Goal: Task Accomplishment & Management: Use online tool/utility

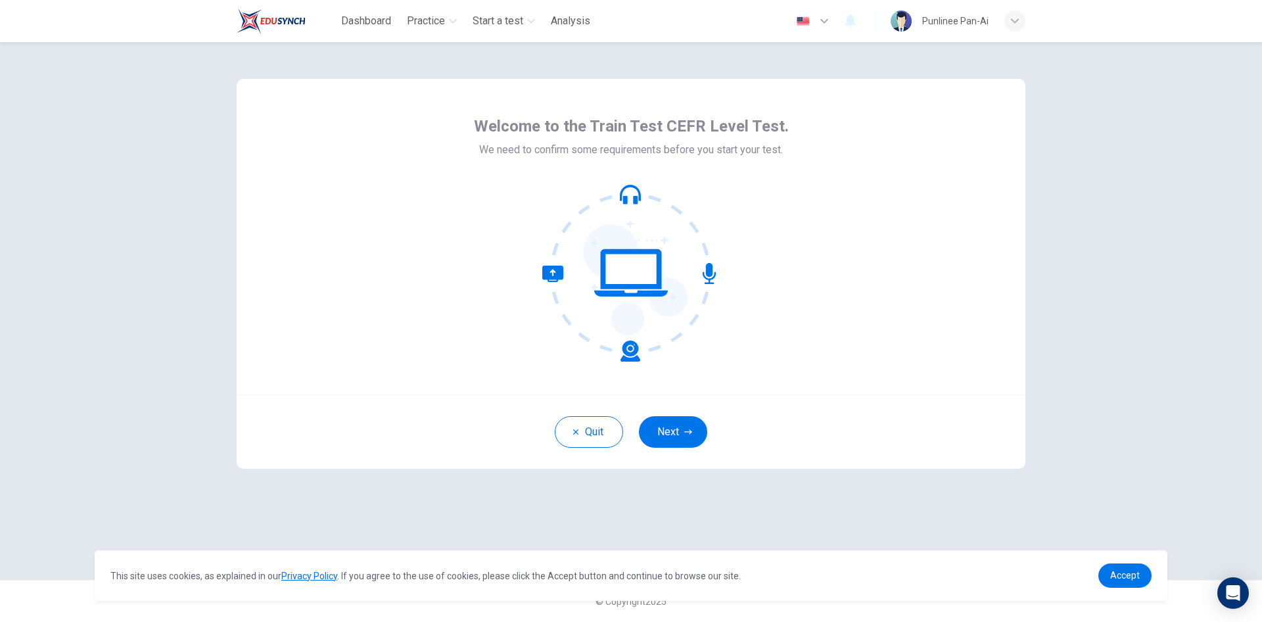
click at [675, 425] on button "Next" at bounding box center [673, 432] width 68 height 32
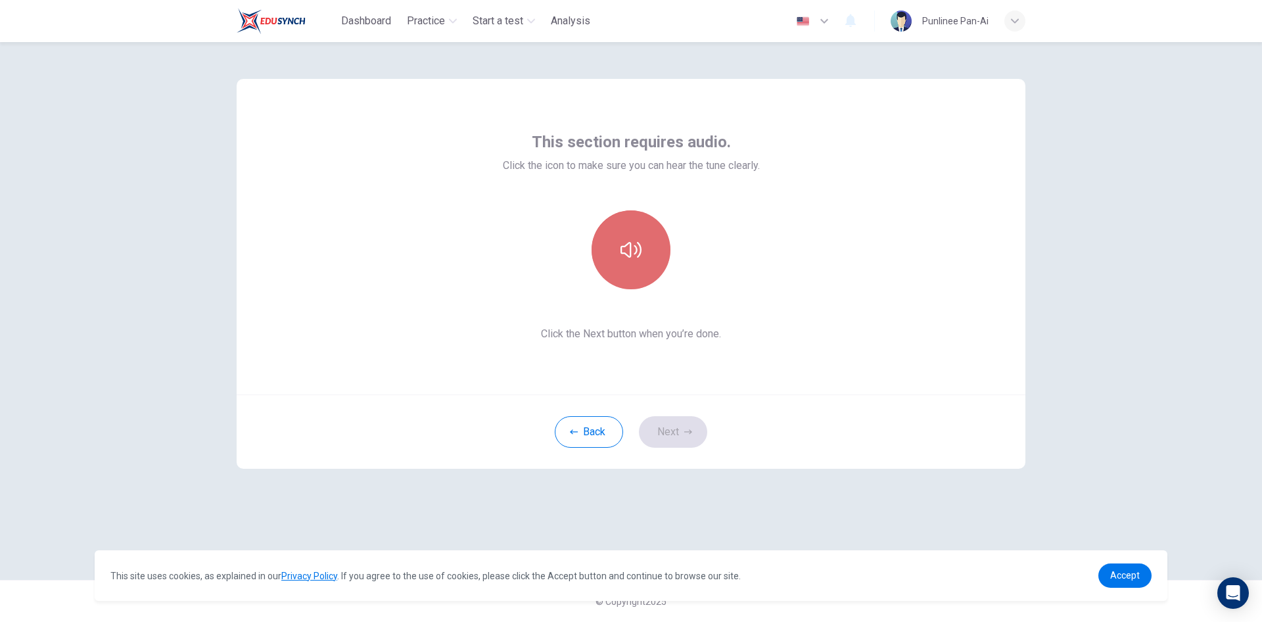
click at [623, 245] on icon "button" at bounding box center [631, 249] width 21 height 21
click at [694, 436] on button "Next" at bounding box center [673, 432] width 68 height 32
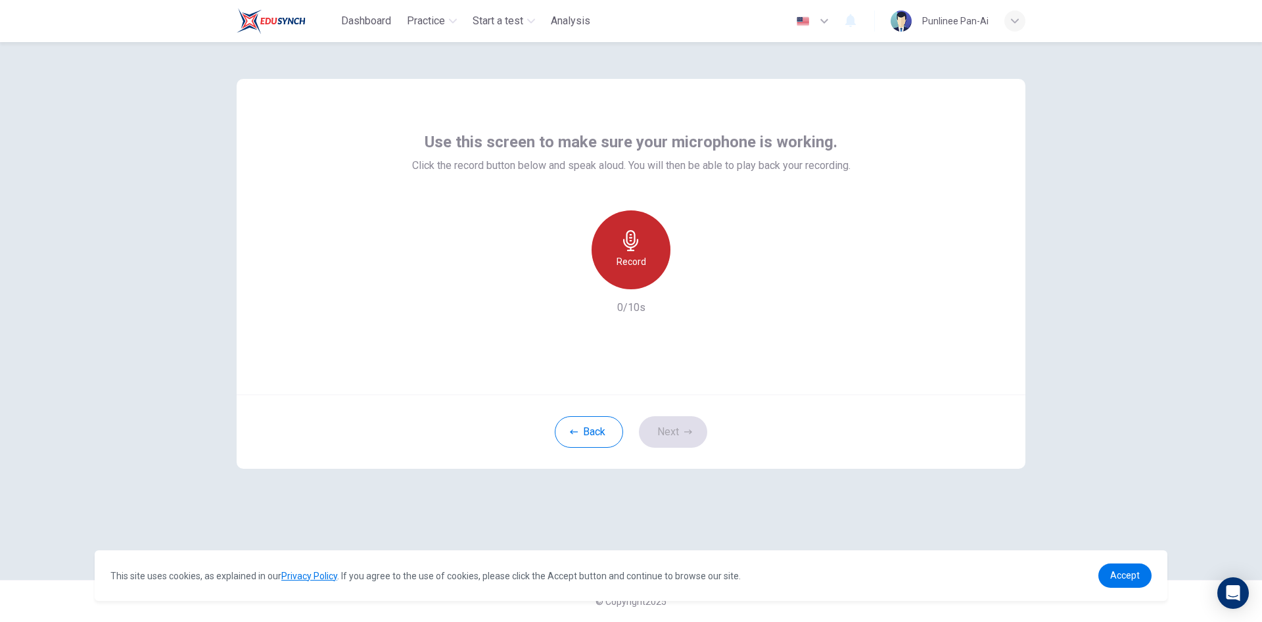
click at [640, 256] on h6 "Record" at bounding box center [632, 262] width 30 height 16
click at [633, 254] on h6 "Stop" at bounding box center [631, 262] width 20 height 16
click at [696, 281] on icon "button" at bounding box center [691, 278] width 13 height 13
click at [673, 434] on button "Next" at bounding box center [673, 432] width 68 height 32
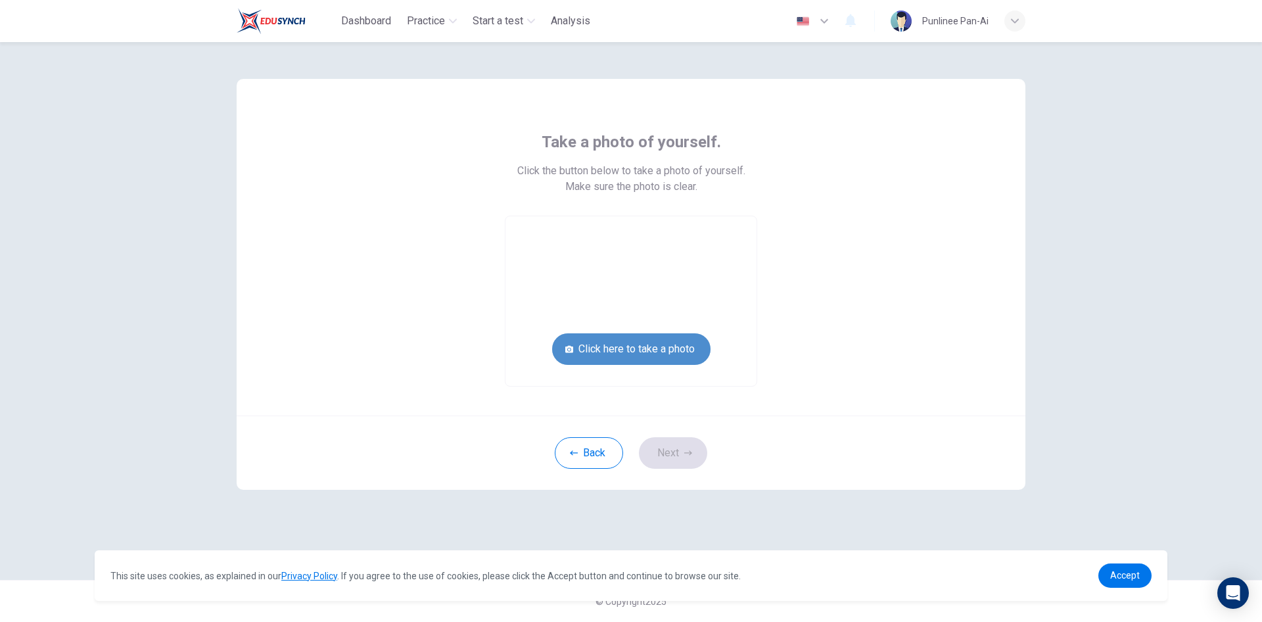
click at [625, 352] on button "Click here to take a photo" at bounding box center [631, 349] width 158 height 32
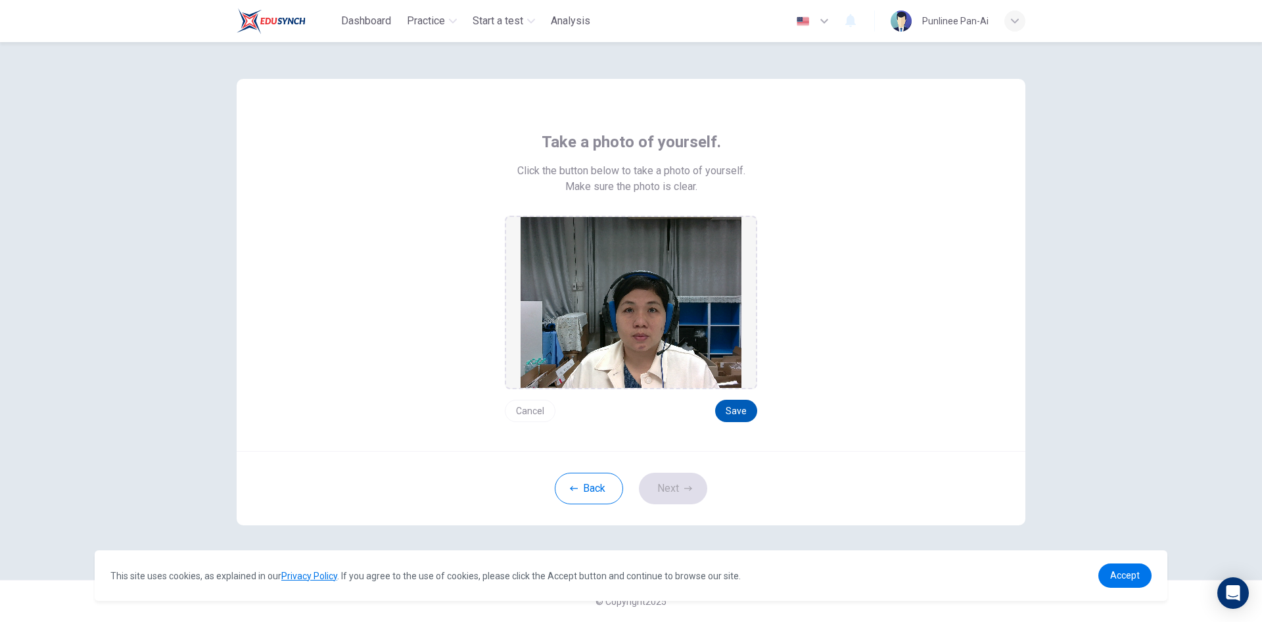
click at [742, 408] on button "Save" at bounding box center [736, 411] width 42 height 22
click at [692, 490] on icon "button" at bounding box center [688, 489] width 8 height 8
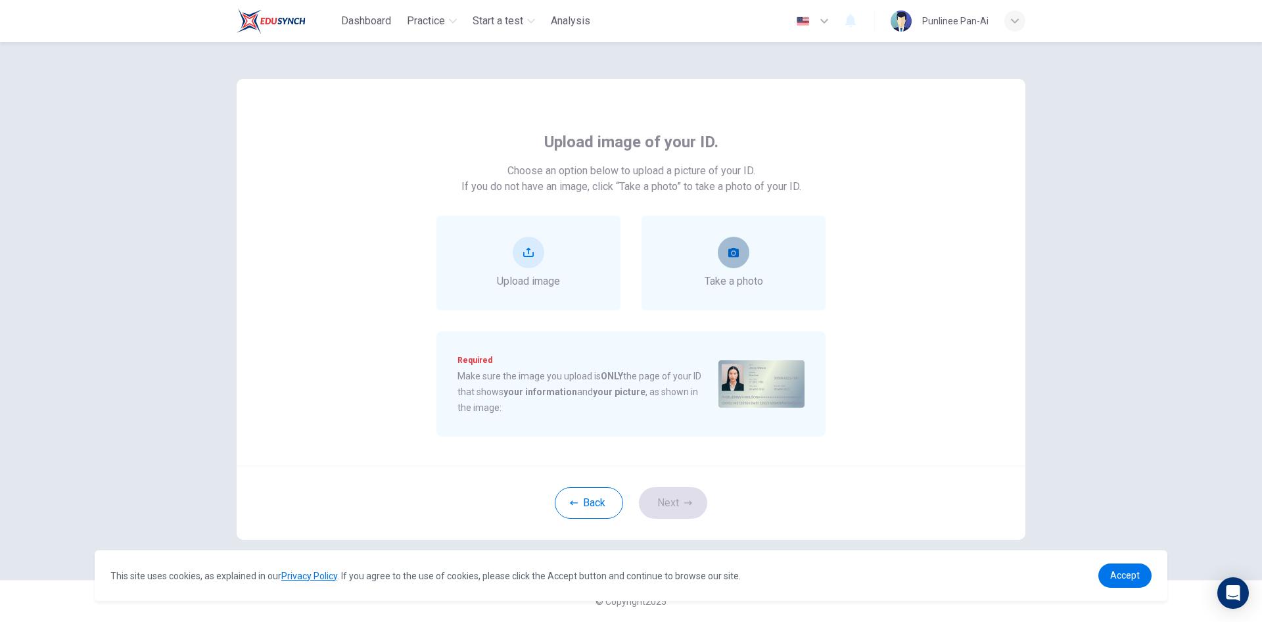
click at [729, 249] on icon "take photo" at bounding box center [734, 252] width 11 height 11
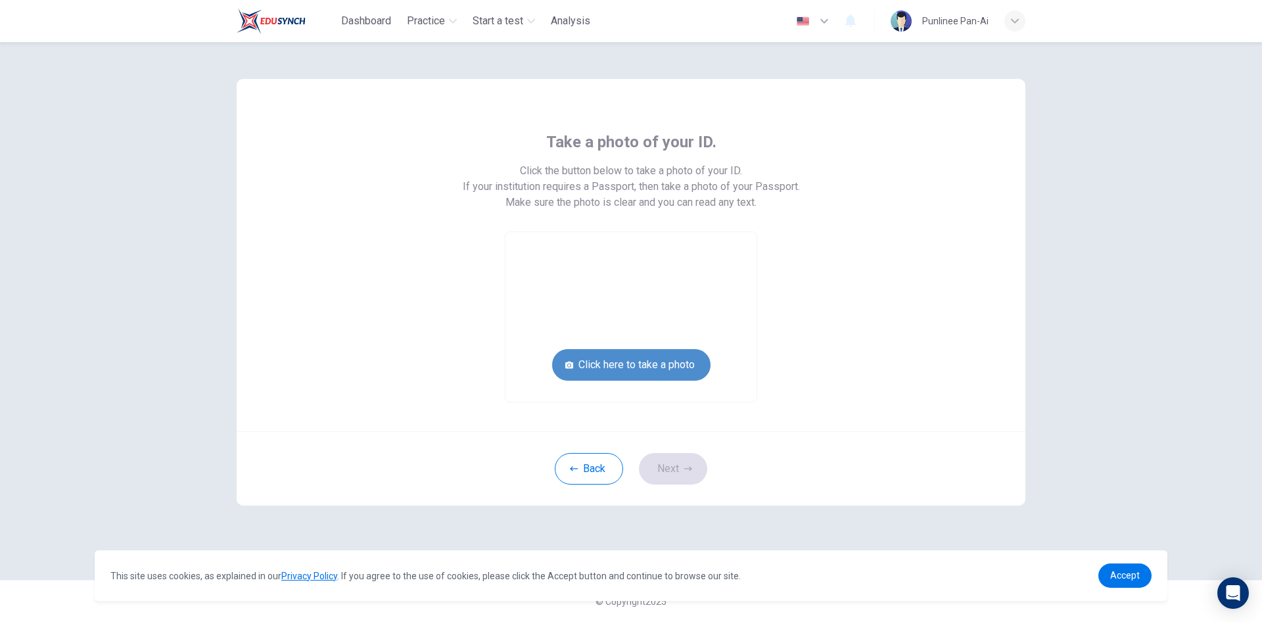
click at [650, 359] on button "Click here to take a photo" at bounding box center [631, 365] width 158 height 32
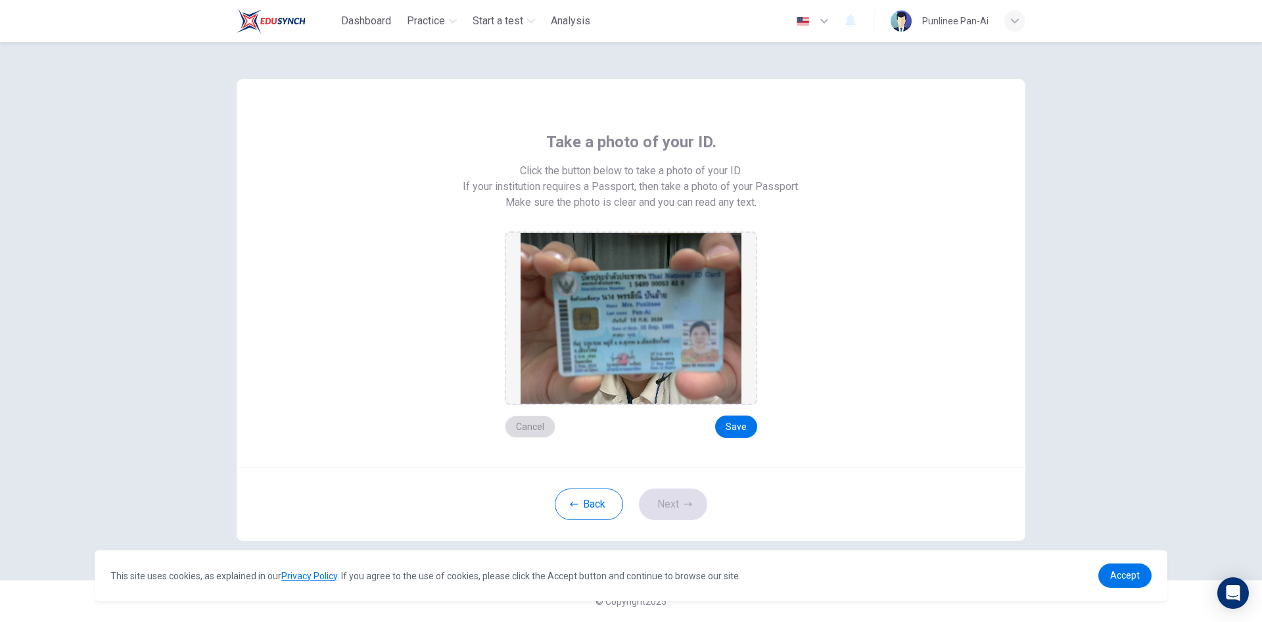
click at [537, 423] on button "Cancel" at bounding box center [530, 427] width 51 height 22
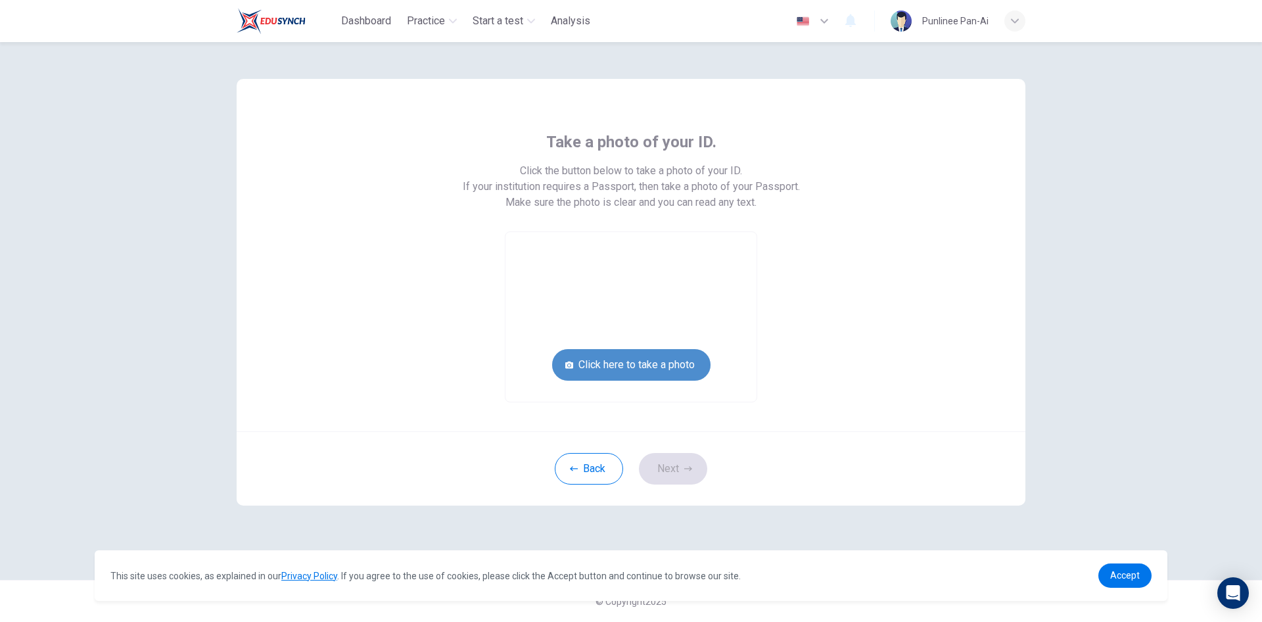
click at [613, 369] on button "Click here to take a photo" at bounding box center [631, 365] width 158 height 32
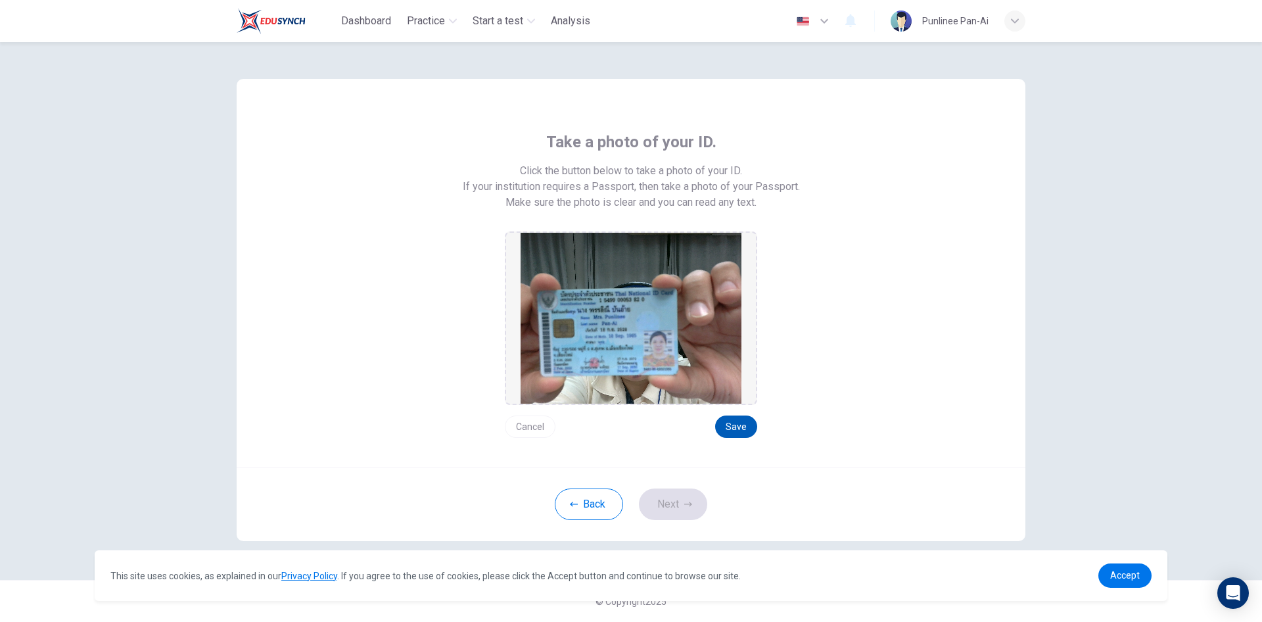
click at [742, 419] on button "Save" at bounding box center [736, 427] width 42 height 22
click at [675, 498] on button "Next" at bounding box center [673, 505] width 68 height 32
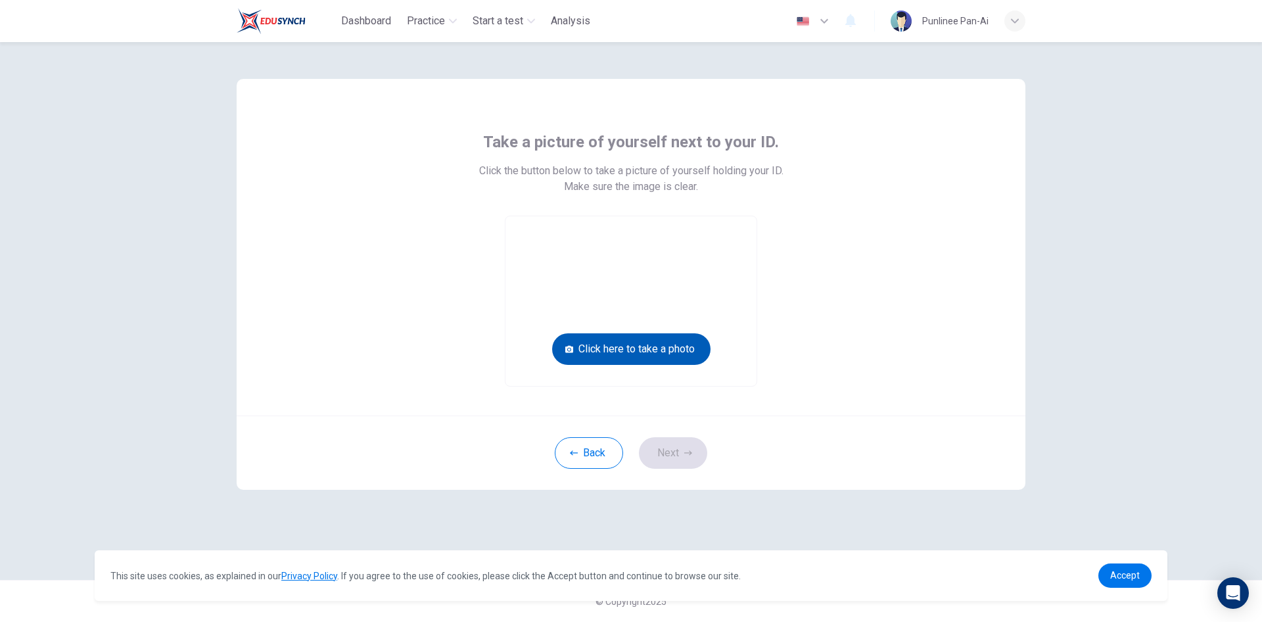
click at [659, 352] on button "Click here to take a photo" at bounding box center [631, 349] width 158 height 32
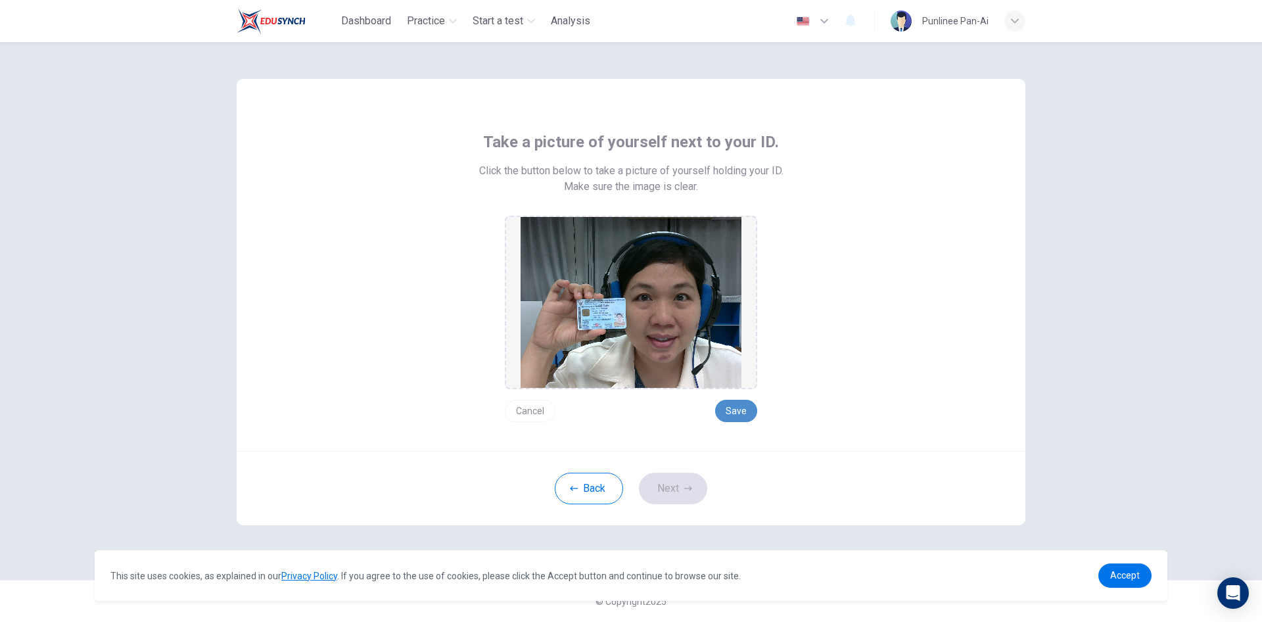
click at [741, 410] on button "Save" at bounding box center [736, 411] width 42 height 22
click at [675, 486] on button "Next" at bounding box center [673, 489] width 68 height 32
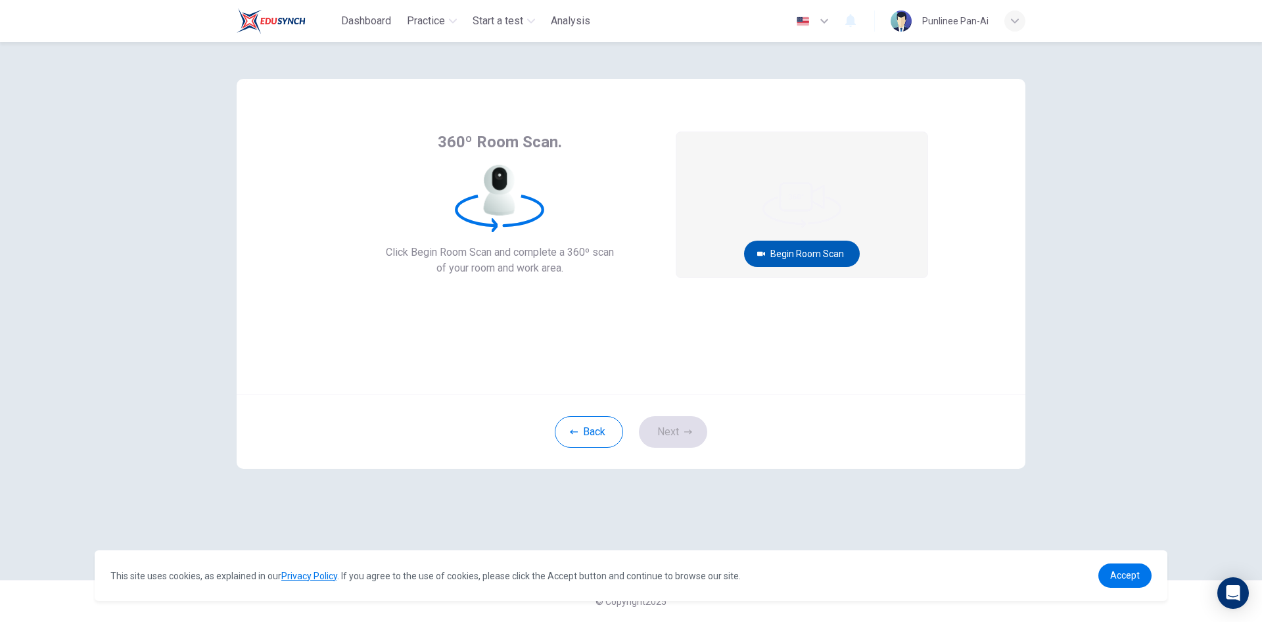
click at [796, 250] on button "Begin Room Scan" at bounding box center [802, 254] width 116 height 26
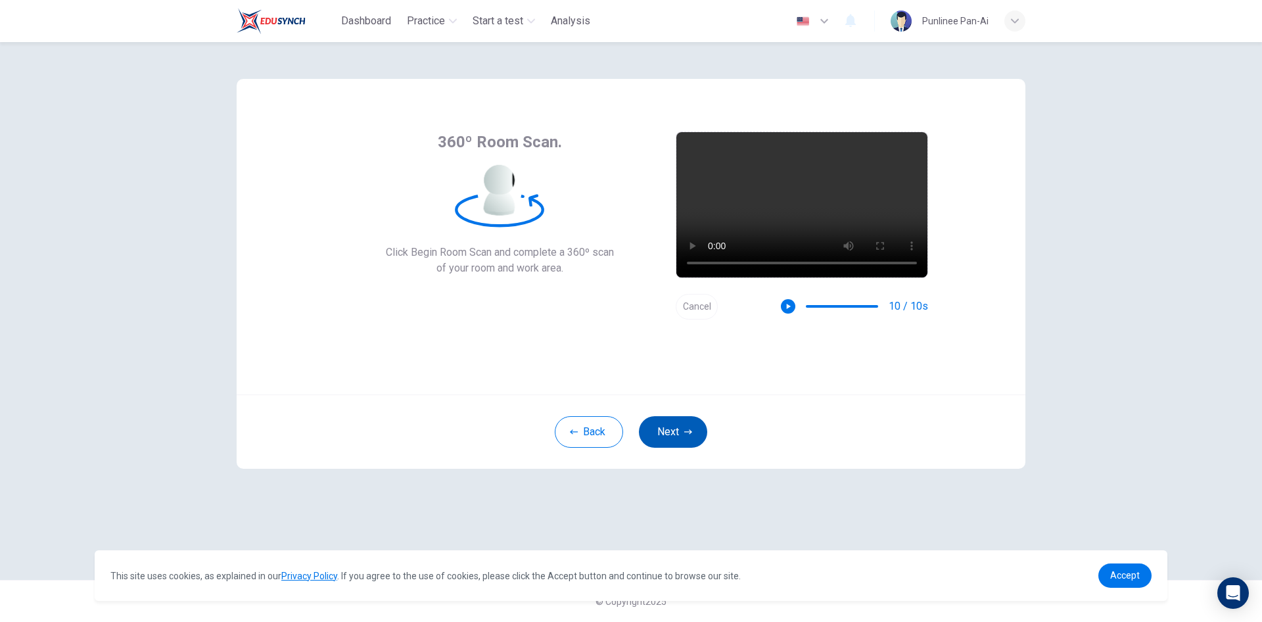
click at [686, 427] on button "Next" at bounding box center [673, 432] width 68 height 32
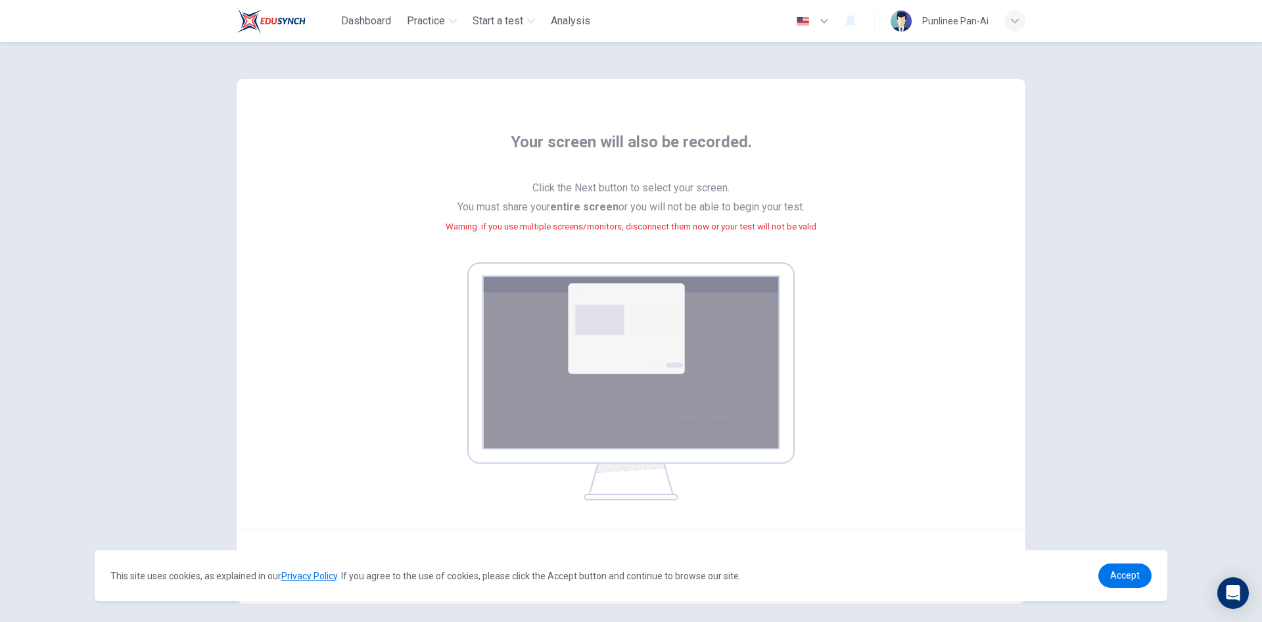
scroll to position [60, 0]
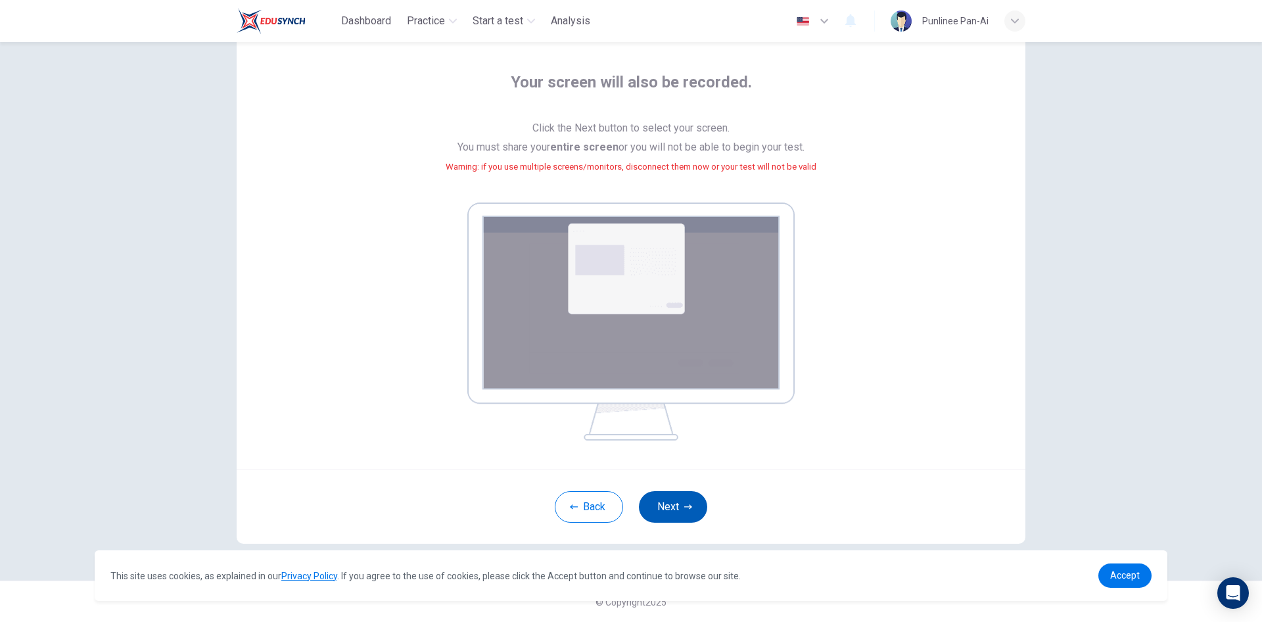
click at [684, 504] on icon "button" at bounding box center [688, 507] width 8 height 8
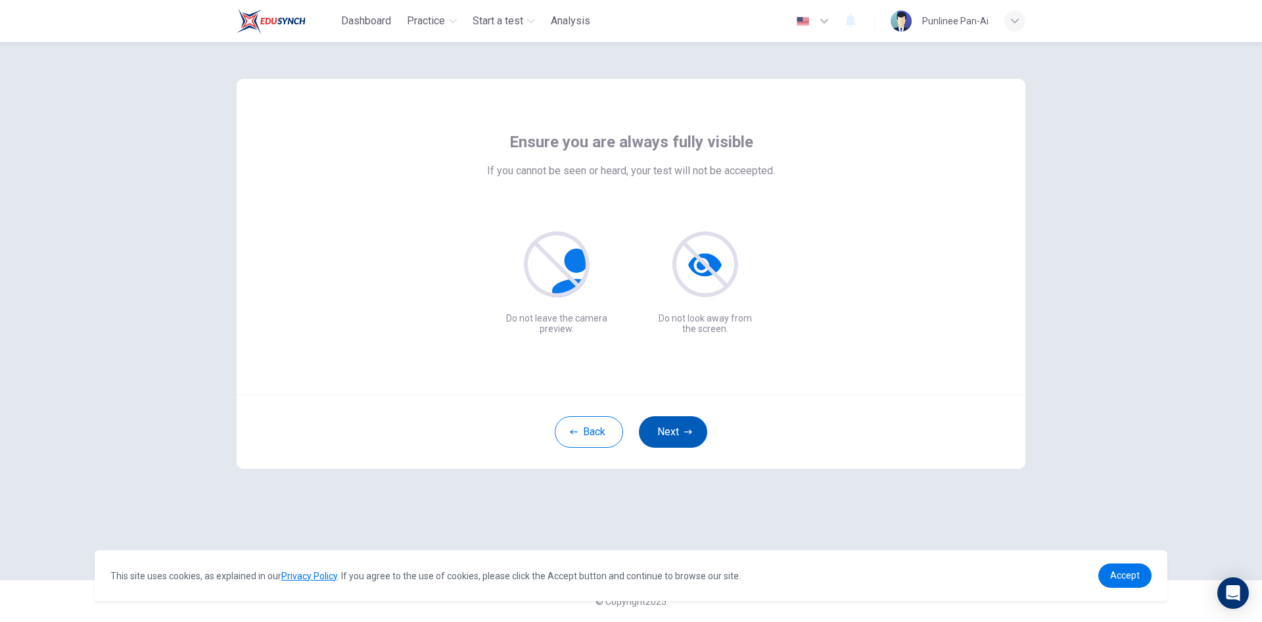
click at [665, 430] on button "Next" at bounding box center [673, 432] width 68 height 32
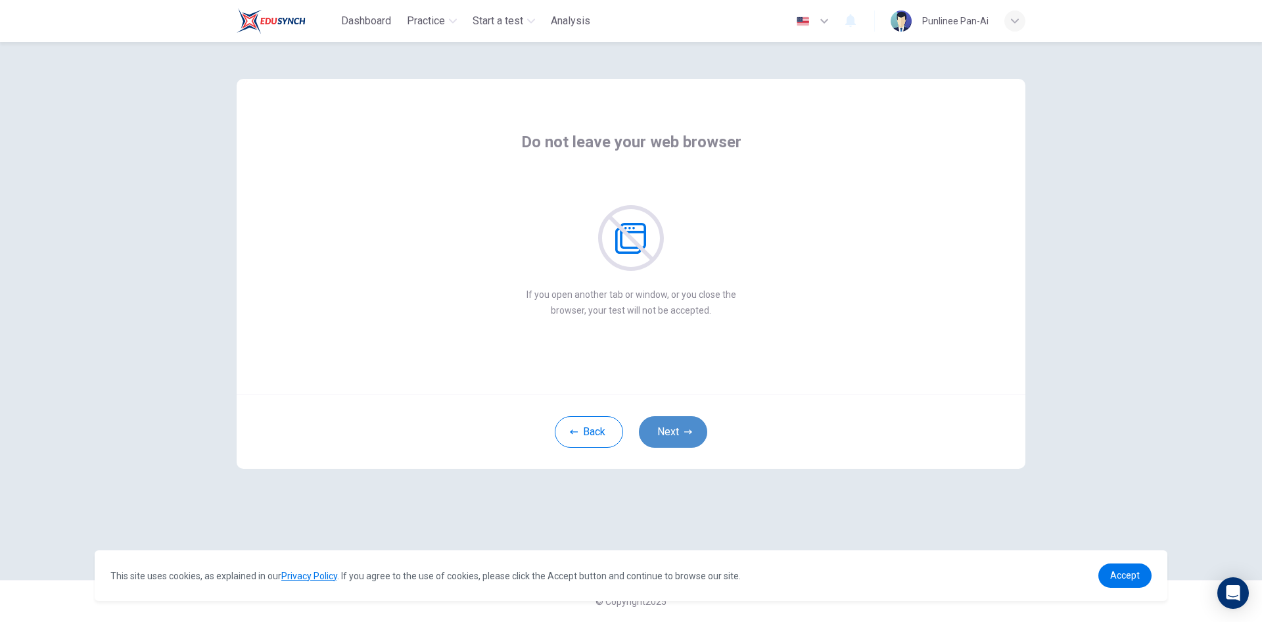
click at [686, 429] on icon "button" at bounding box center [688, 432] width 8 height 8
click at [679, 428] on button "Next" at bounding box center [673, 432] width 68 height 32
click at [685, 428] on icon "button" at bounding box center [688, 432] width 8 height 8
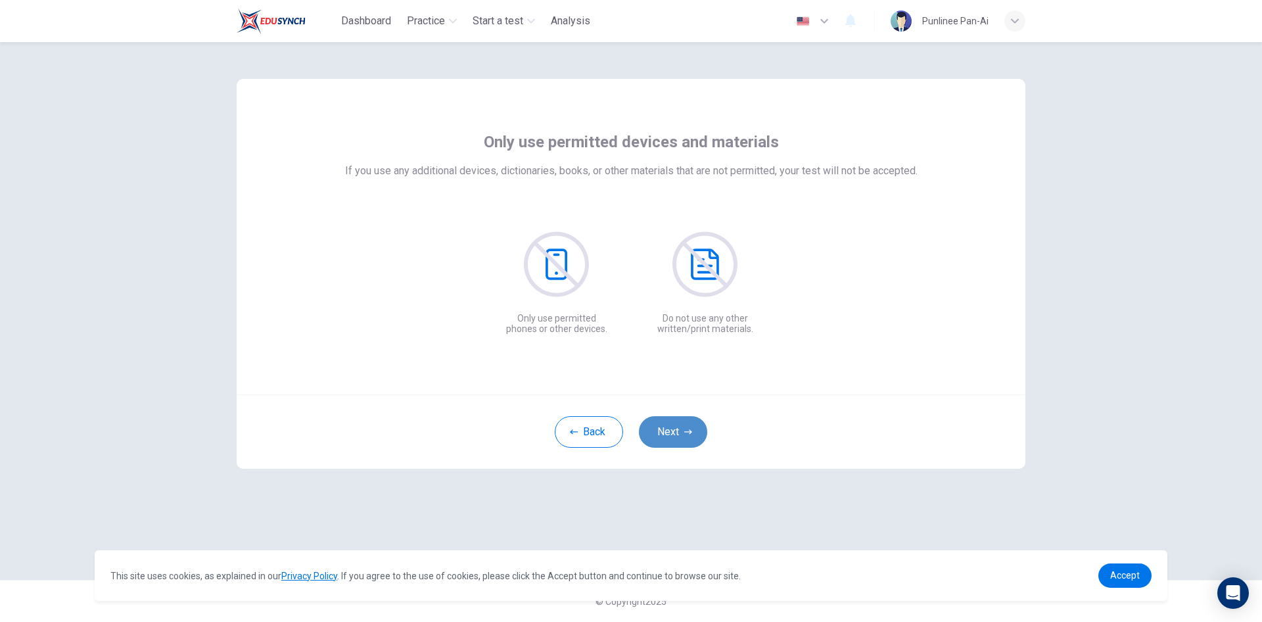
click at [684, 427] on button "Next" at bounding box center [673, 432] width 68 height 32
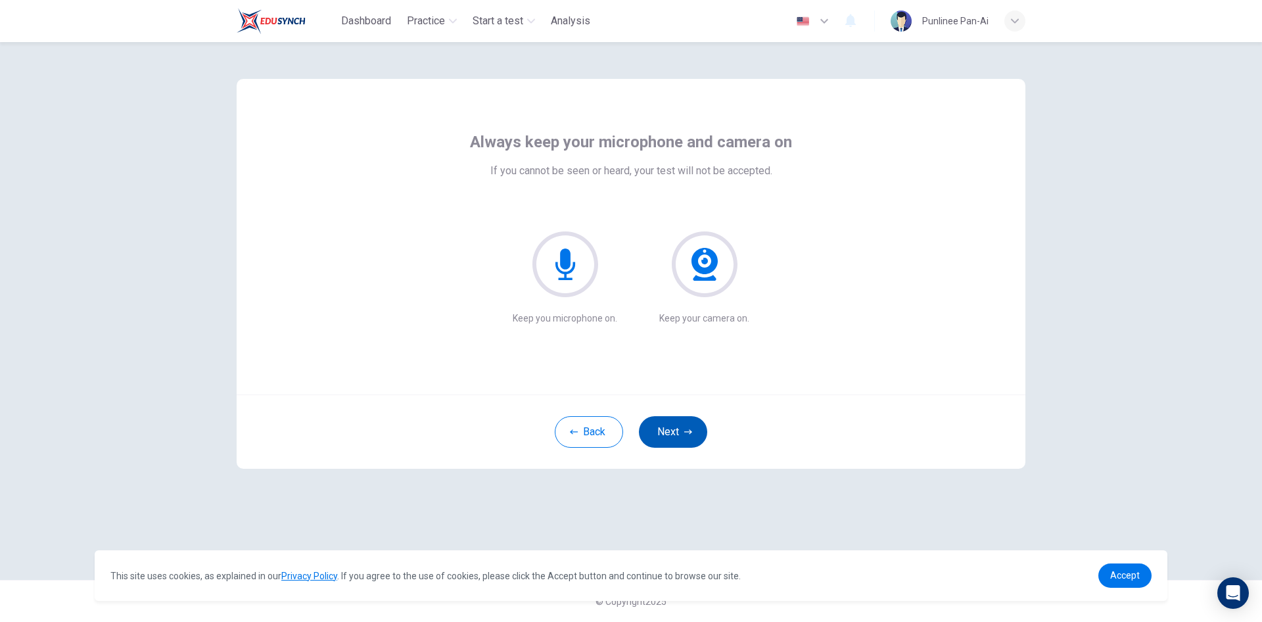
click at [686, 439] on button "Next" at bounding box center [673, 432] width 68 height 32
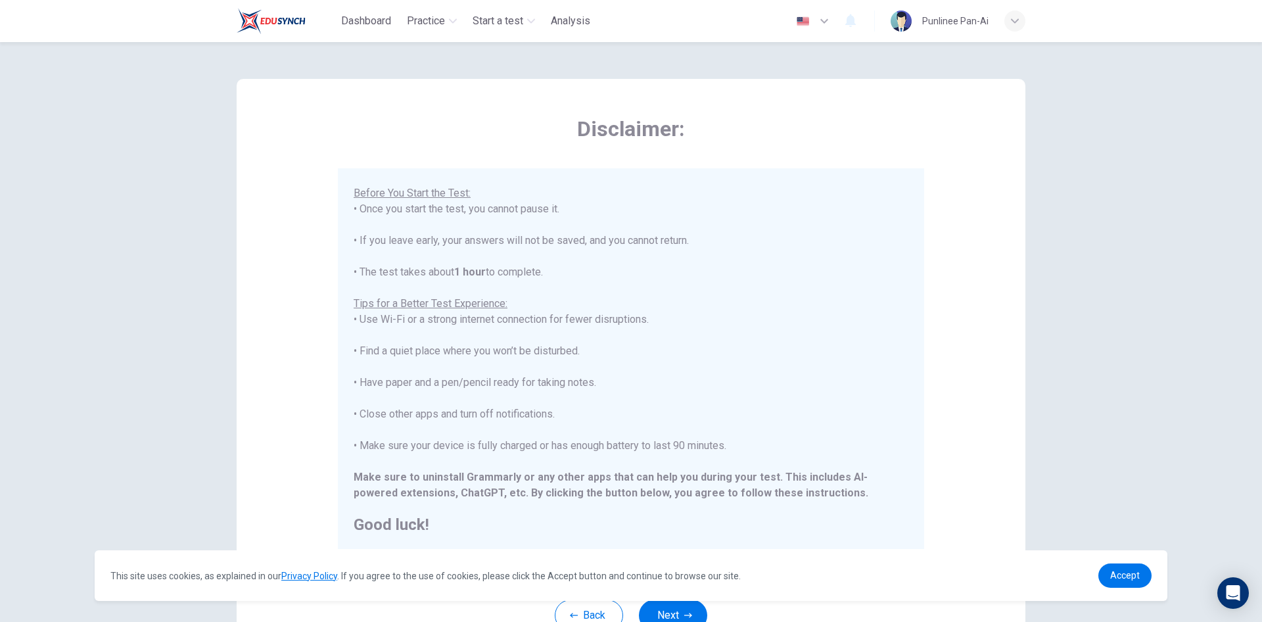
scroll to position [126, 0]
click at [967, 466] on div "Disclaimer: ****IMPORTANT: You cannot change the language during the test.**** …" at bounding box center [631, 328] width 789 height 499
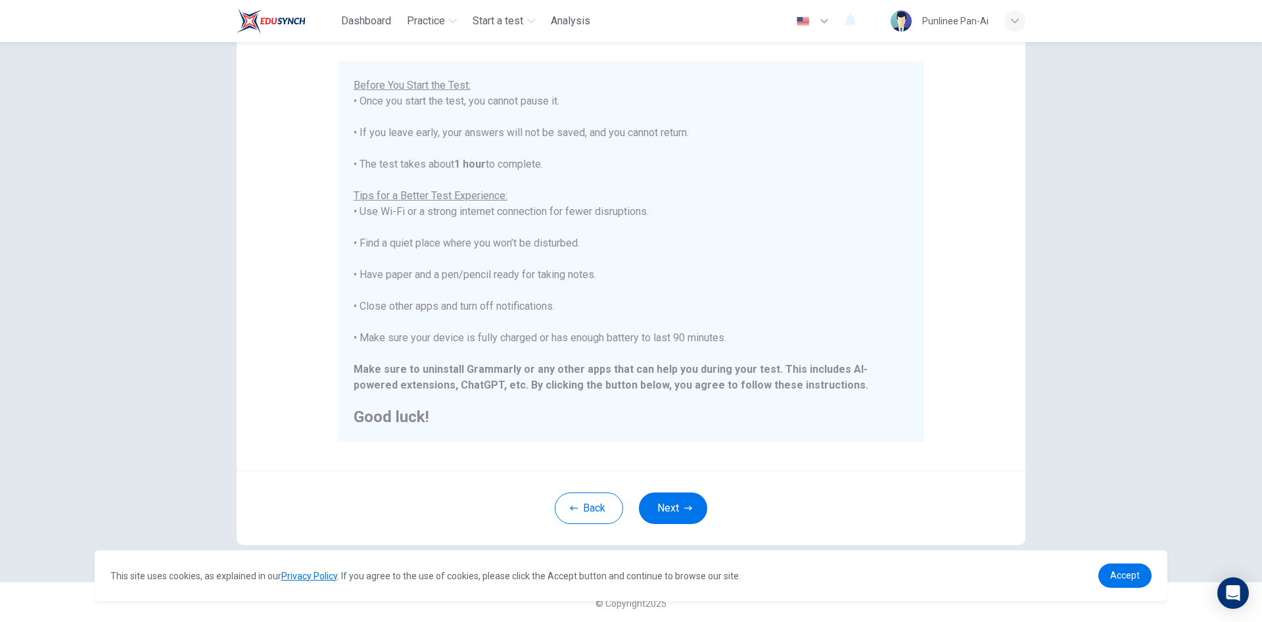
scroll to position [109, 0]
click at [1116, 569] on link "Accept" at bounding box center [1125, 575] width 53 height 24
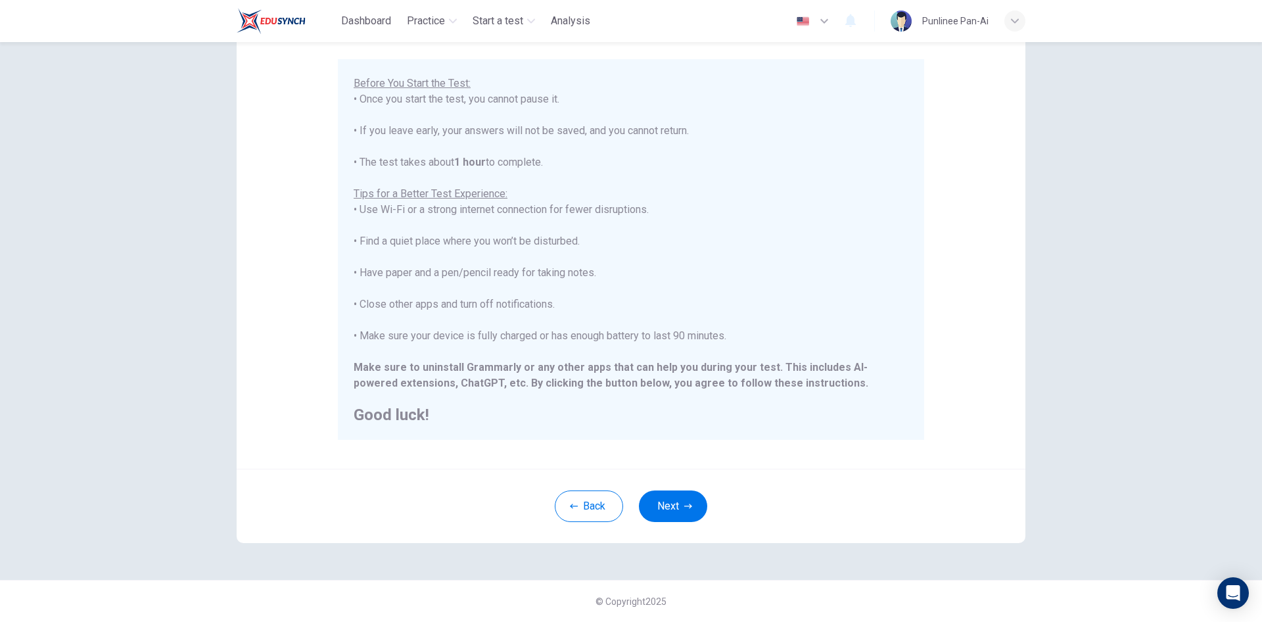
click at [668, 504] on button "Next" at bounding box center [673, 506] width 68 height 32
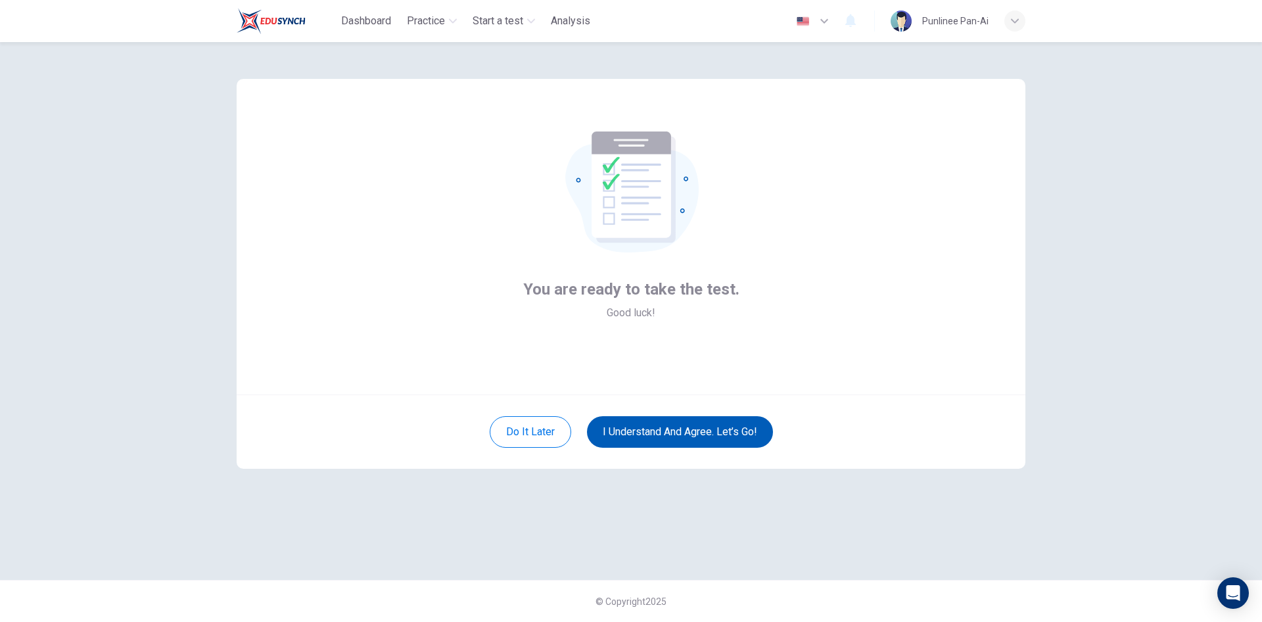
click at [704, 435] on button "I understand and agree. Let’s go!" at bounding box center [680, 432] width 186 height 32
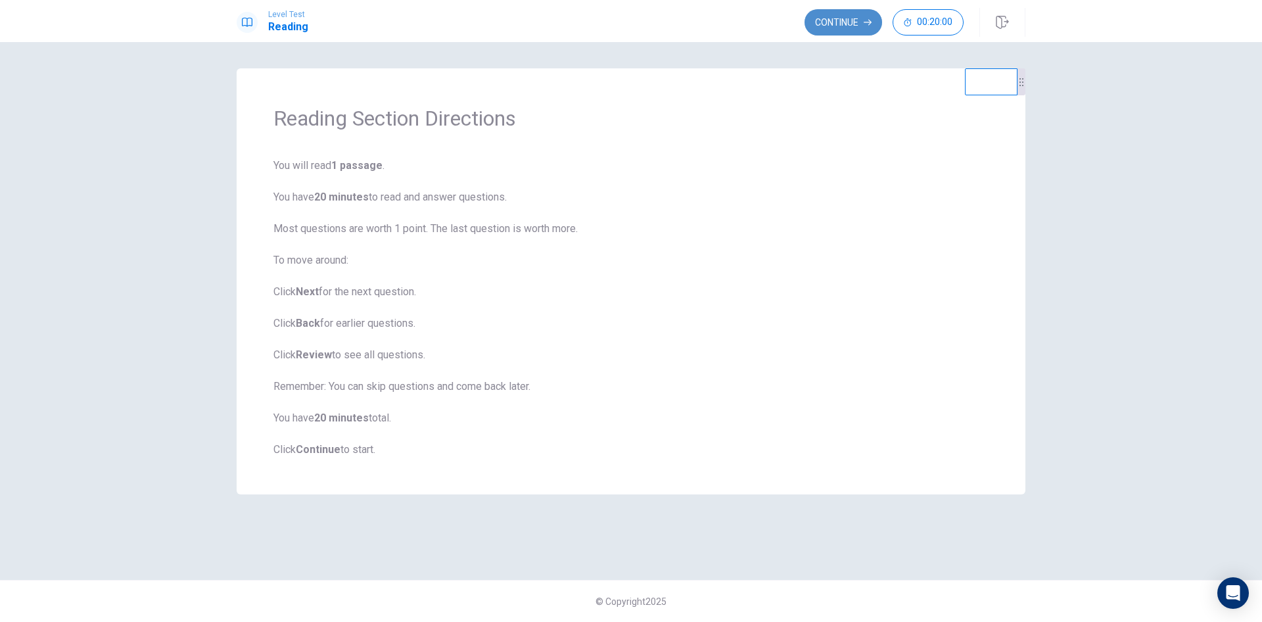
click at [847, 20] on button "Continue" at bounding box center [844, 22] width 78 height 26
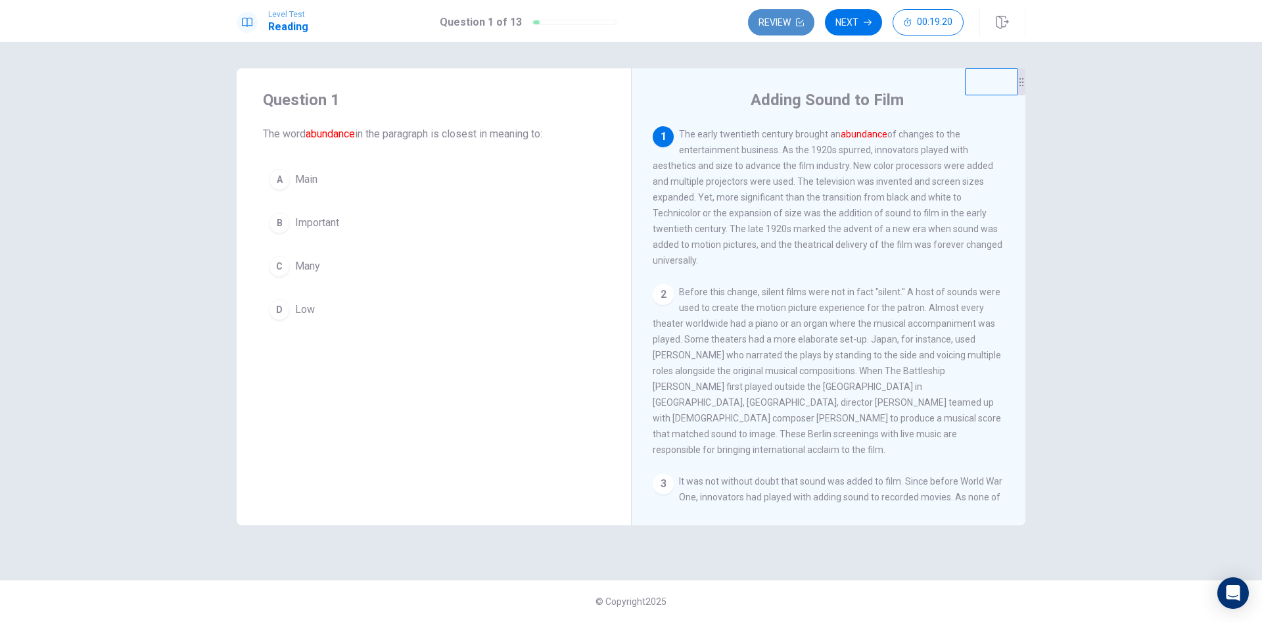
click at [778, 22] on button "Review" at bounding box center [781, 22] width 66 height 26
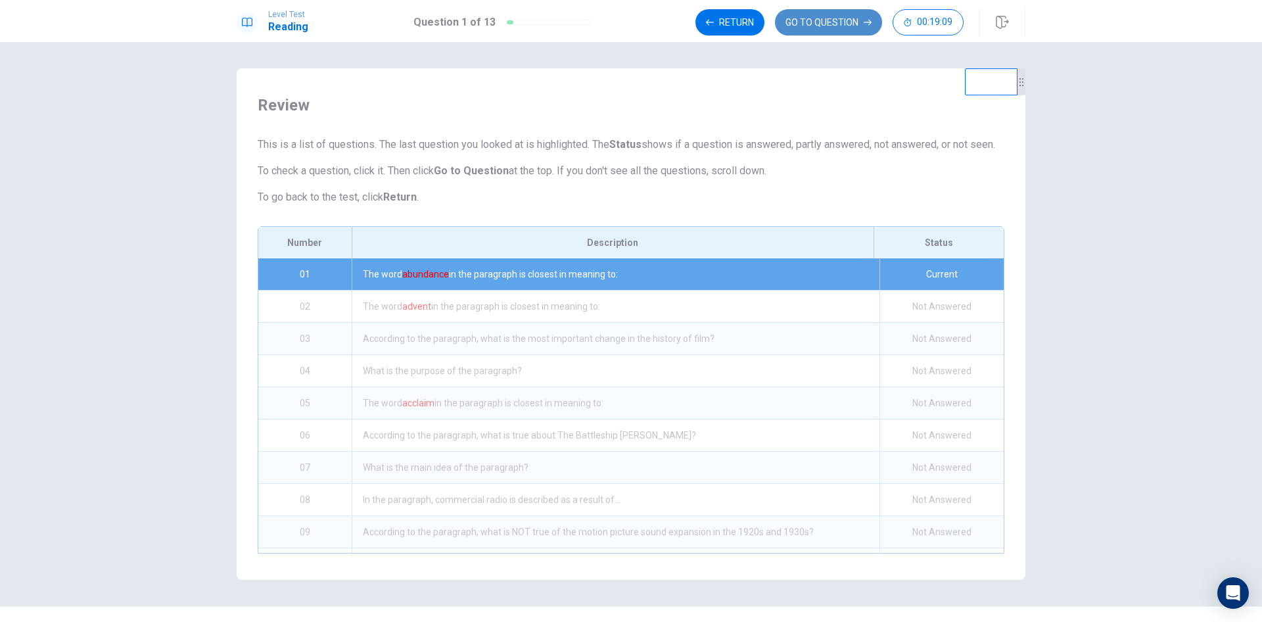
click at [810, 22] on button "GO TO QUESTION" at bounding box center [828, 22] width 107 height 26
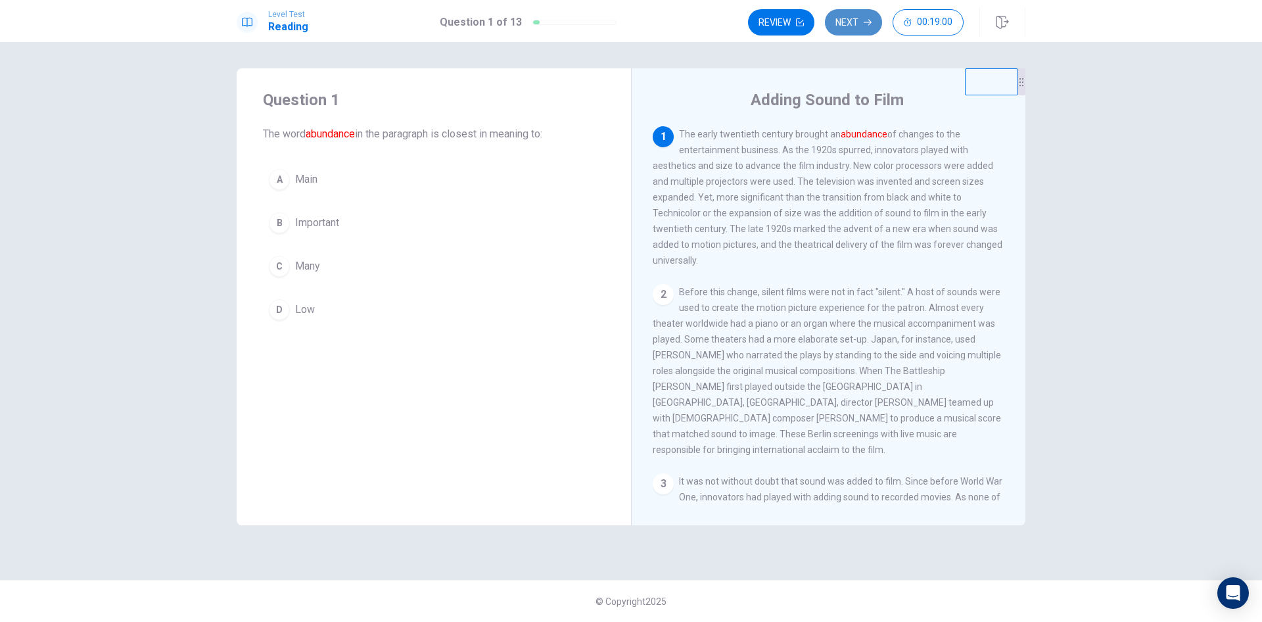
click at [853, 18] on button "Next" at bounding box center [853, 22] width 57 height 26
